Goal: Information Seeking & Learning: Learn about a topic

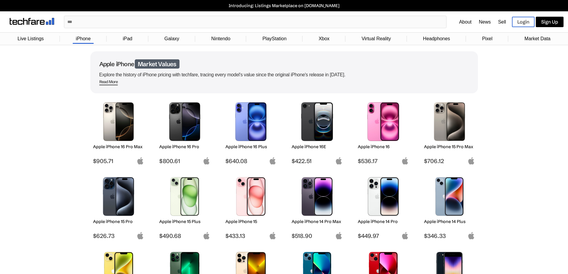
click at [543, 38] on link "Market Data" at bounding box center [537, 38] width 32 height 11
click at [252, 197] on img at bounding box center [251, 196] width 42 height 39
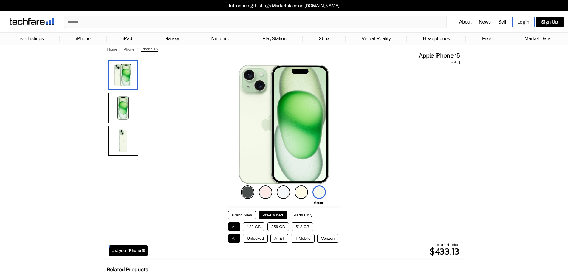
drag, startPoint x: 414, startPoint y: 115, endPoint x: 452, endPoint y: 60, distance: 67.4
click at [452, 60] on span "[DATE]" at bounding box center [454, 61] width 11 height 5
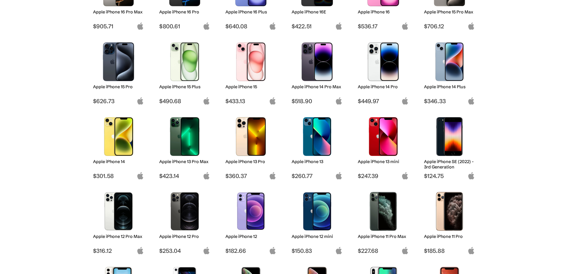
scroll to position [149, 0]
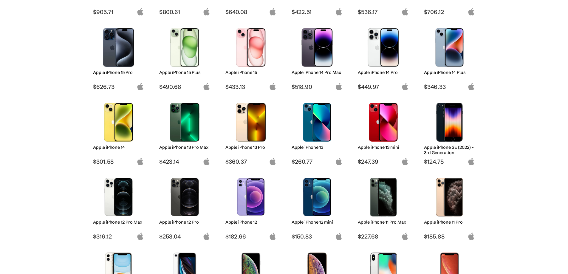
click at [318, 121] on img at bounding box center [317, 122] width 42 height 39
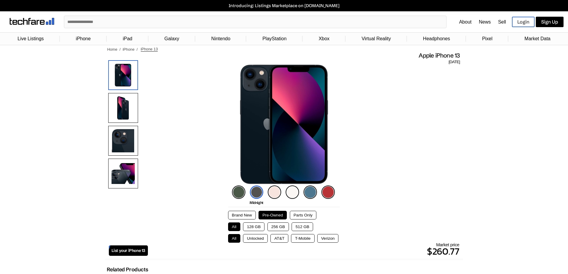
click at [306, 190] on img at bounding box center [309, 191] width 13 height 13
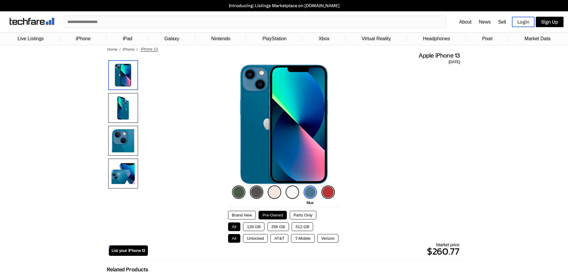
drag, startPoint x: 260, startPoint y: 190, endPoint x: 251, endPoint y: 190, distance: 9.2
click at [260, 190] on img at bounding box center [256, 191] width 13 height 13
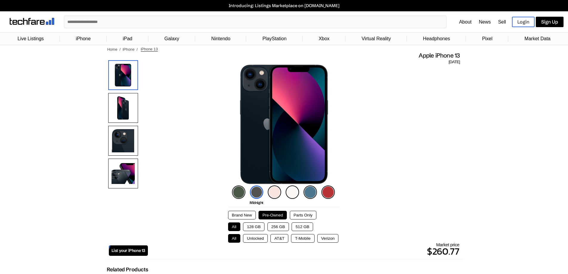
click at [241, 190] on img at bounding box center [238, 191] width 13 height 13
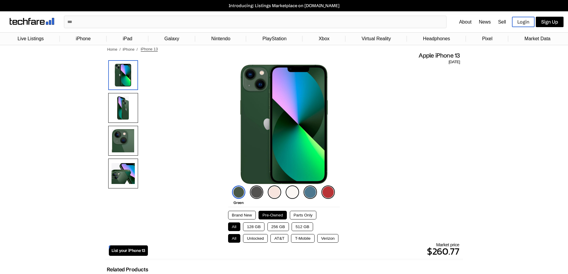
click at [255, 188] on img at bounding box center [256, 191] width 13 height 13
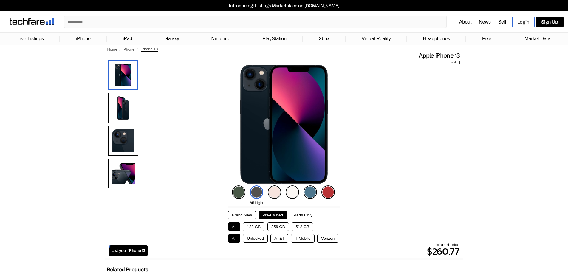
click at [329, 190] on img at bounding box center [327, 191] width 13 height 13
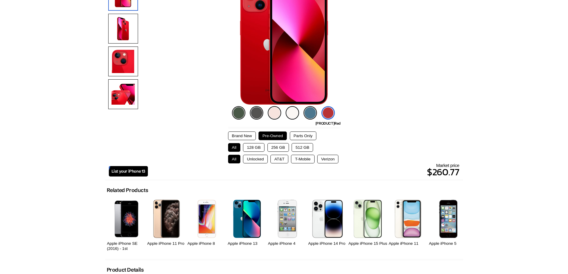
scroll to position [89, 0]
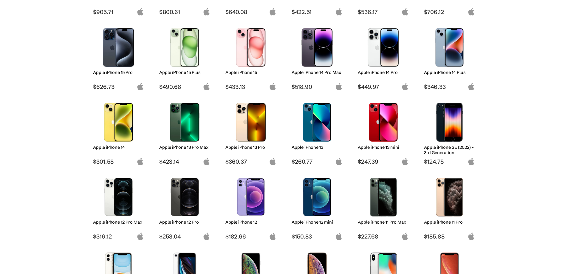
click at [254, 52] on img at bounding box center [251, 47] width 42 height 39
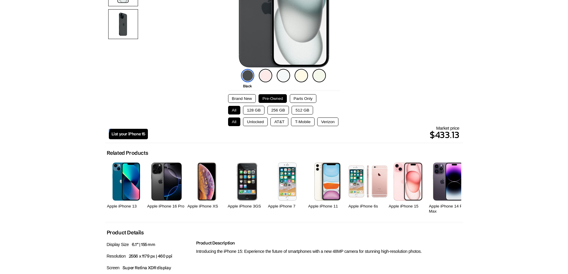
scroll to position [45, 0]
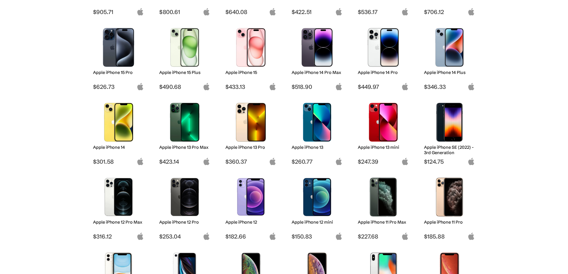
click at [319, 120] on img at bounding box center [317, 122] width 42 height 39
